Goal: Information Seeking & Learning: Learn about a topic

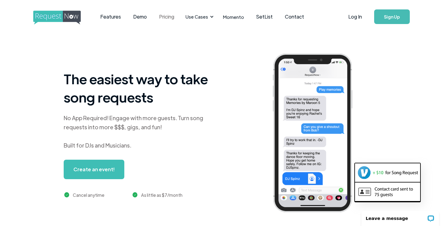
click at [166, 17] on link "Pricing" at bounding box center [166, 16] width 27 height 19
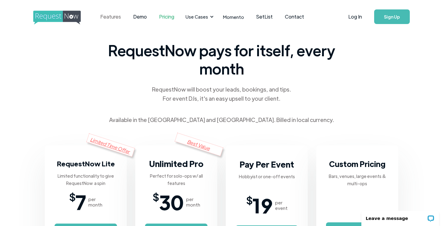
click at [113, 17] on link "Features" at bounding box center [110, 16] width 33 height 19
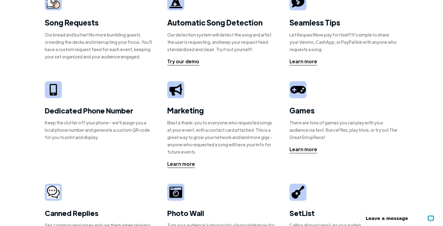
scroll to position [50, 0]
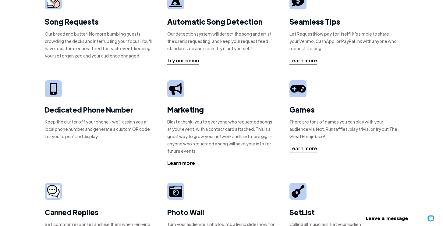
click at [263, 156] on div "Marketing Blast a thank-you to everyone who requested songs at your event, with…" at bounding box center [221, 123] width 109 height 87
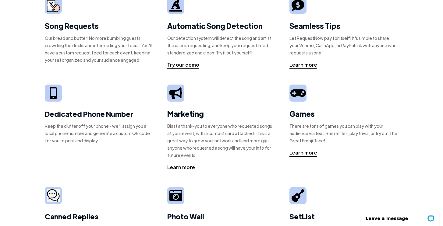
scroll to position [0, 0]
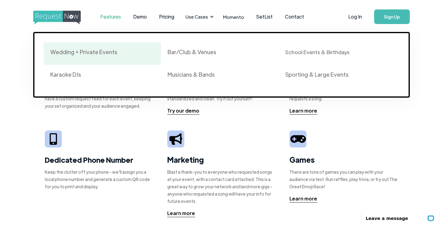
click at [94, 53] on div "Wedding + Private Events" at bounding box center [83, 51] width 67 height 7
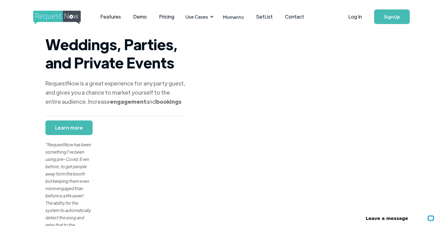
click at [43, 17] on img "home" at bounding box center [62, 18] width 59 height 14
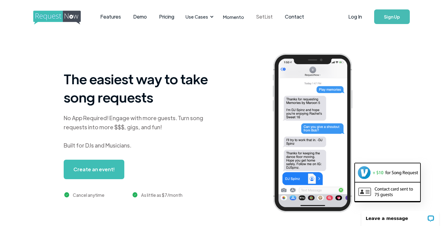
click at [261, 16] on link "SetList" at bounding box center [264, 16] width 29 height 19
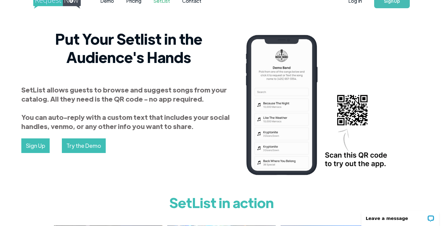
scroll to position [16, 0]
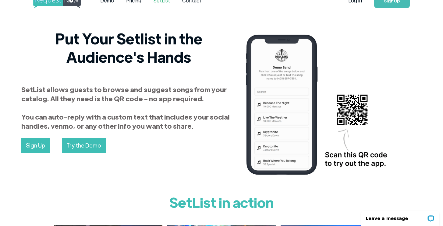
click at [246, 75] on img at bounding box center [324, 105] width 166 height 153
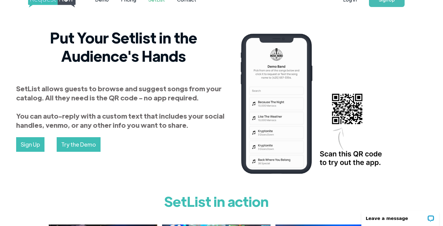
scroll to position [0, 5]
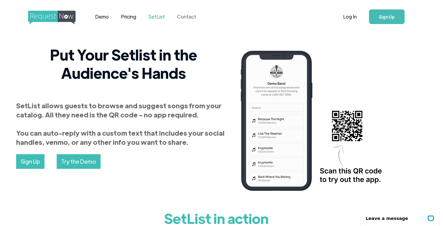
click at [183, 17] on link "Contact" at bounding box center [186, 16] width 31 height 19
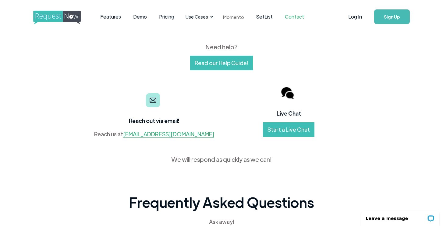
click at [235, 17] on link "Momento" at bounding box center [233, 17] width 33 height 18
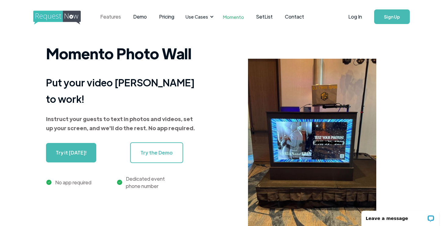
click at [110, 17] on link "Features" at bounding box center [110, 16] width 33 height 19
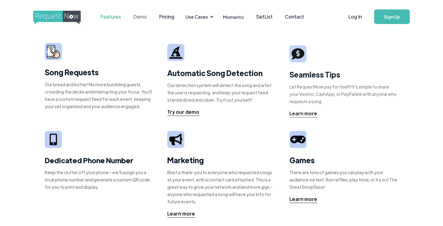
click at [142, 13] on link "Demo" at bounding box center [140, 16] width 26 height 19
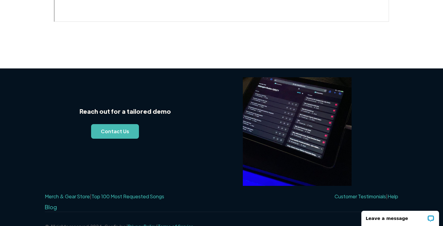
scroll to position [415, 0]
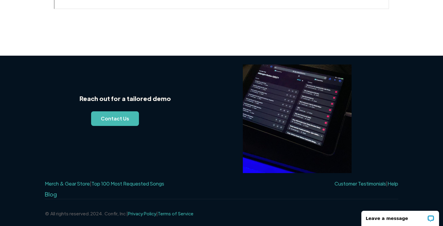
click at [121, 182] on link "Top 100 Most Requested Songs" at bounding box center [127, 184] width 73 height 6
